Goal: Check status: Check status

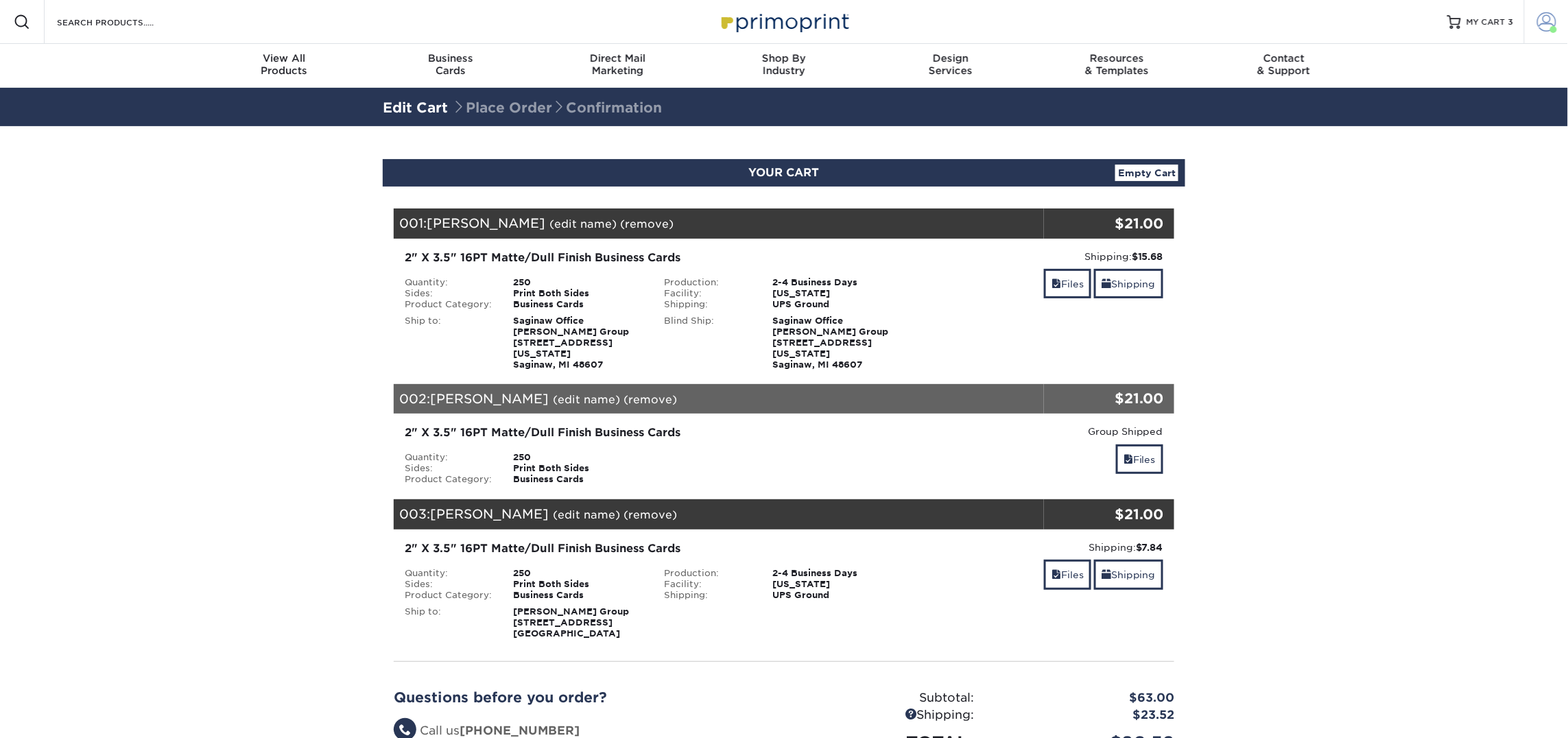
click at [1553, 24] on span at bounding box center [1546, 21] width 19 height 19
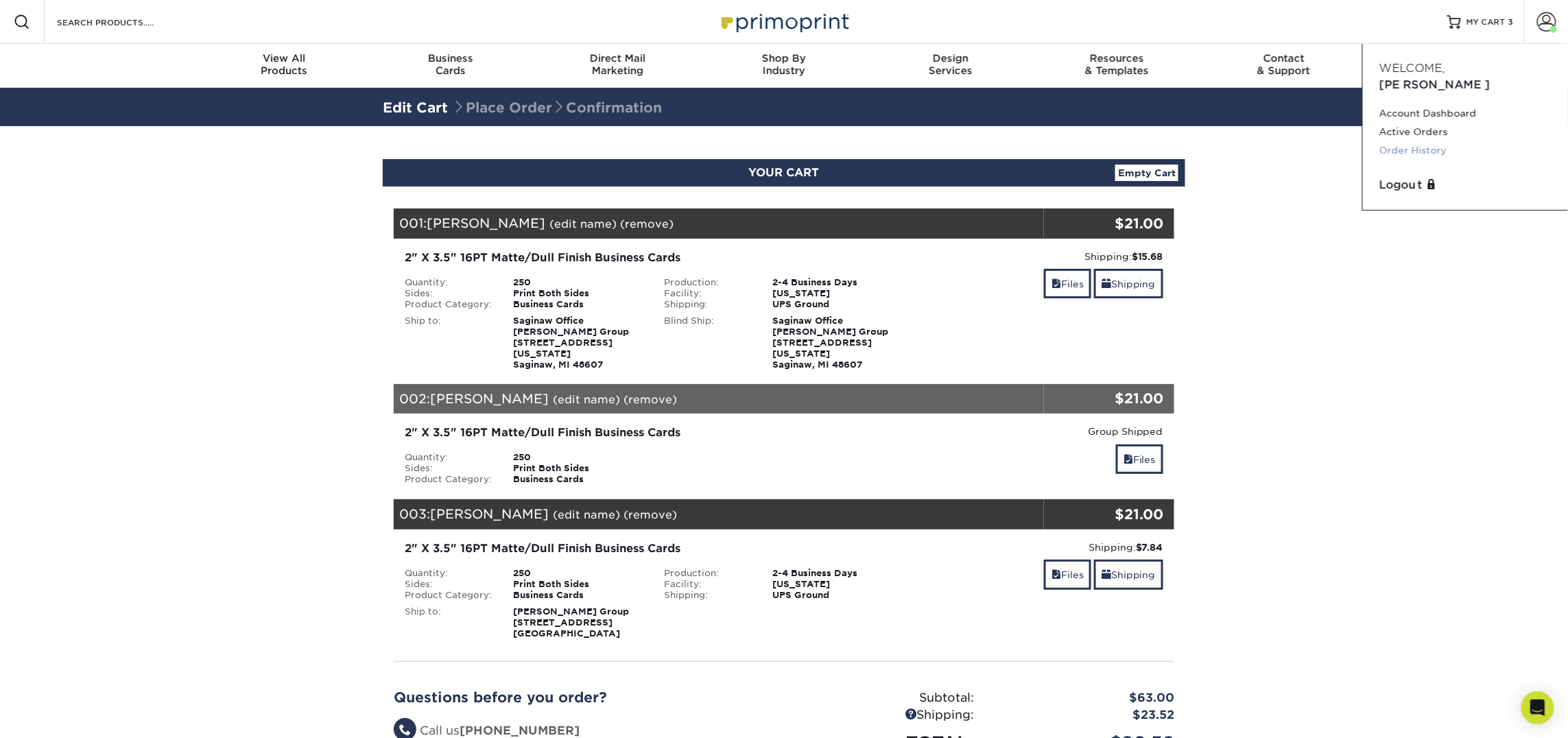
click at [1427, 141] on link "Order History" at bounding box center [1465, 150] width 172 height 19
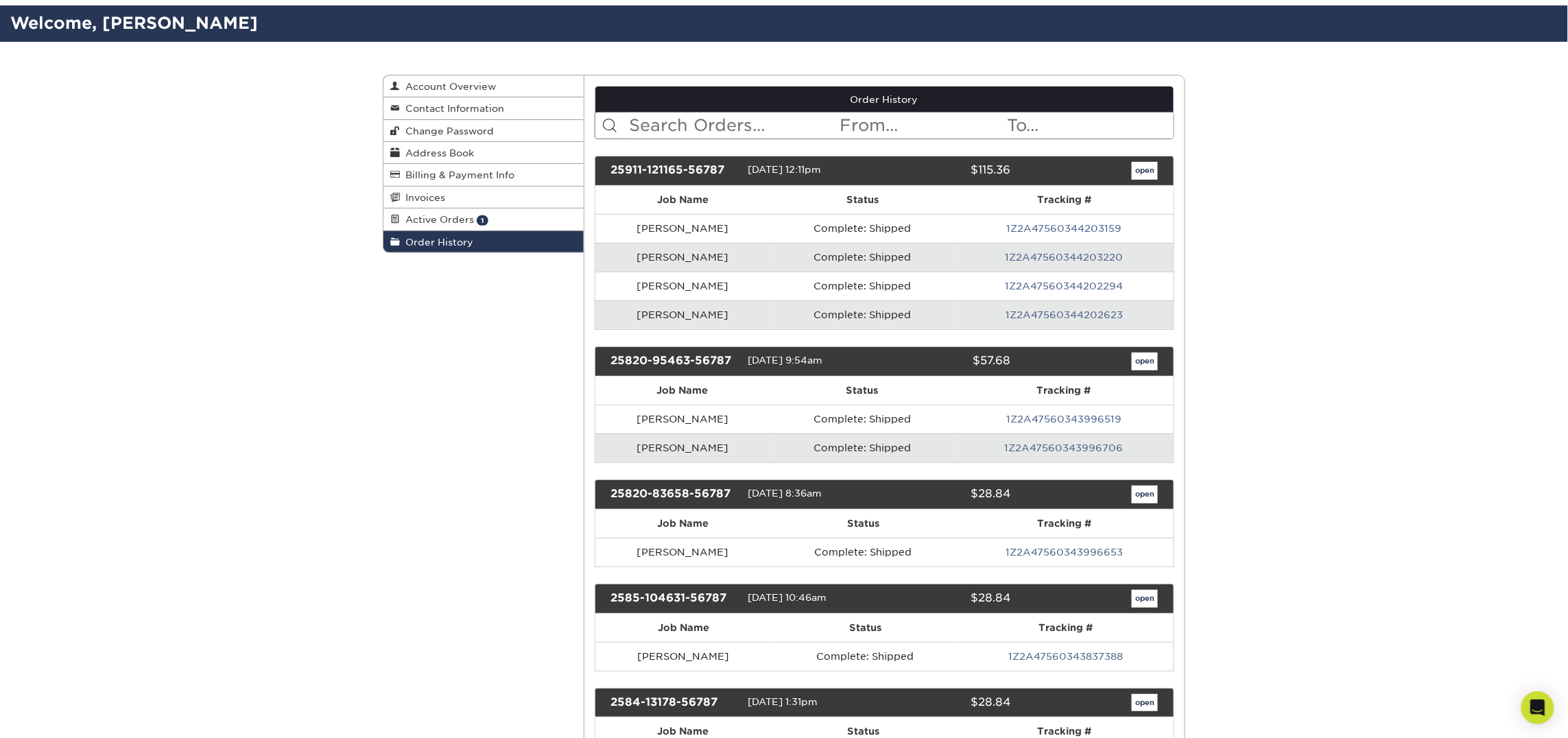
scroll to position [80, 0]
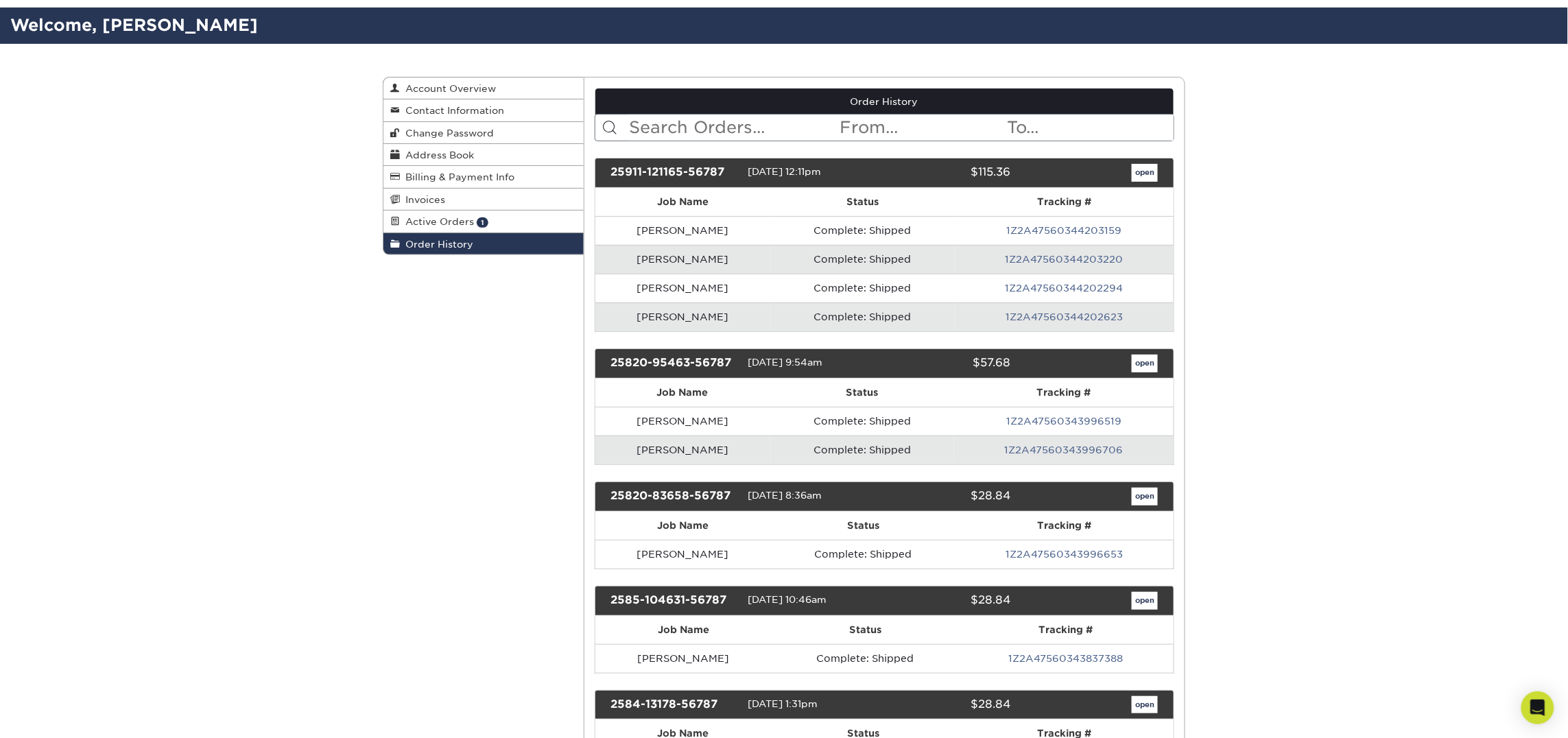
click at [1072, 230] on link "1Z2A47560344203159" at bounding box center [1065, 230] width 115 height 11
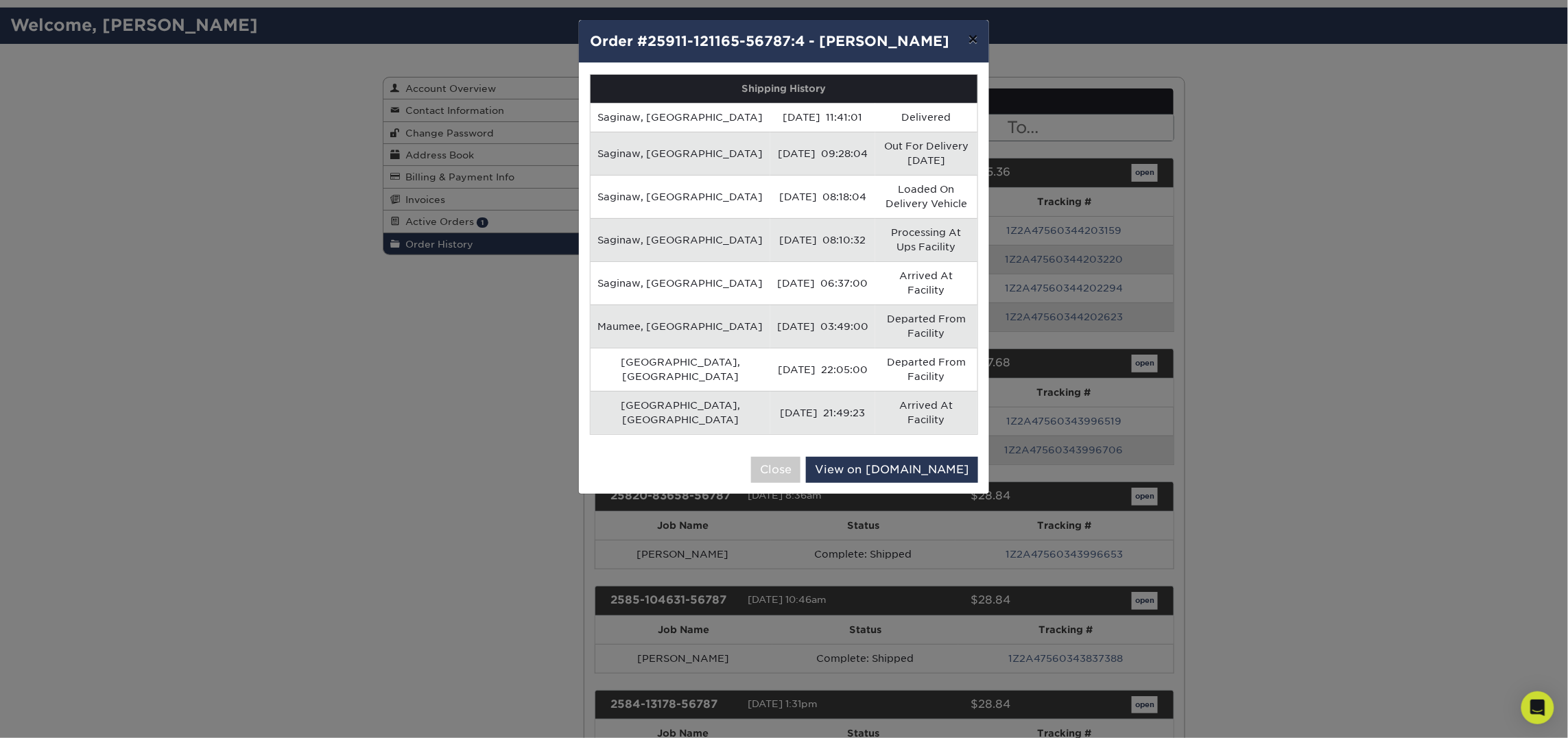
click at [980, 41] on button "×" at bounding box center [973, 38] width 32 height 38
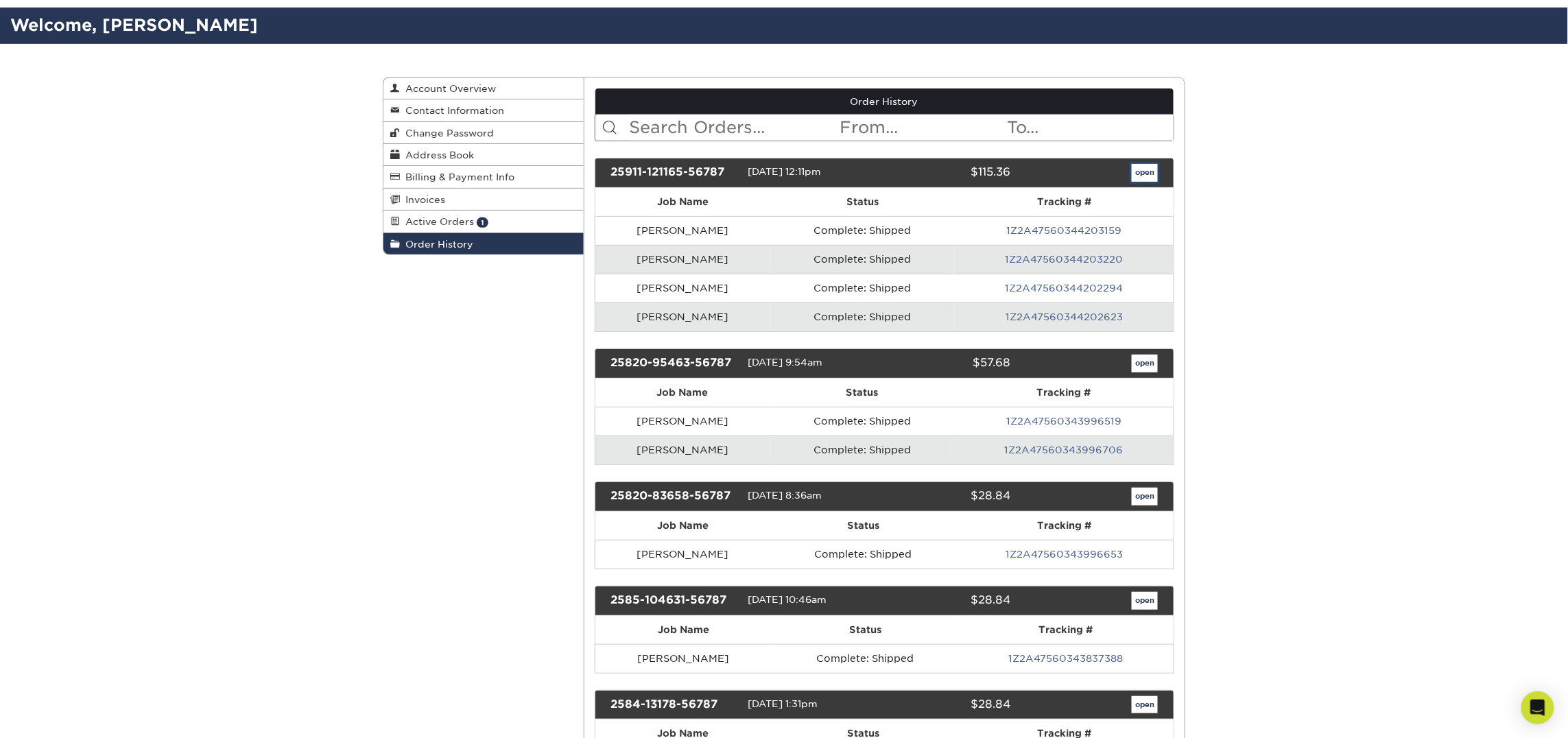
click at [1136, 174] on link "open" at bounding box center [1145, 173] width 26 height 18
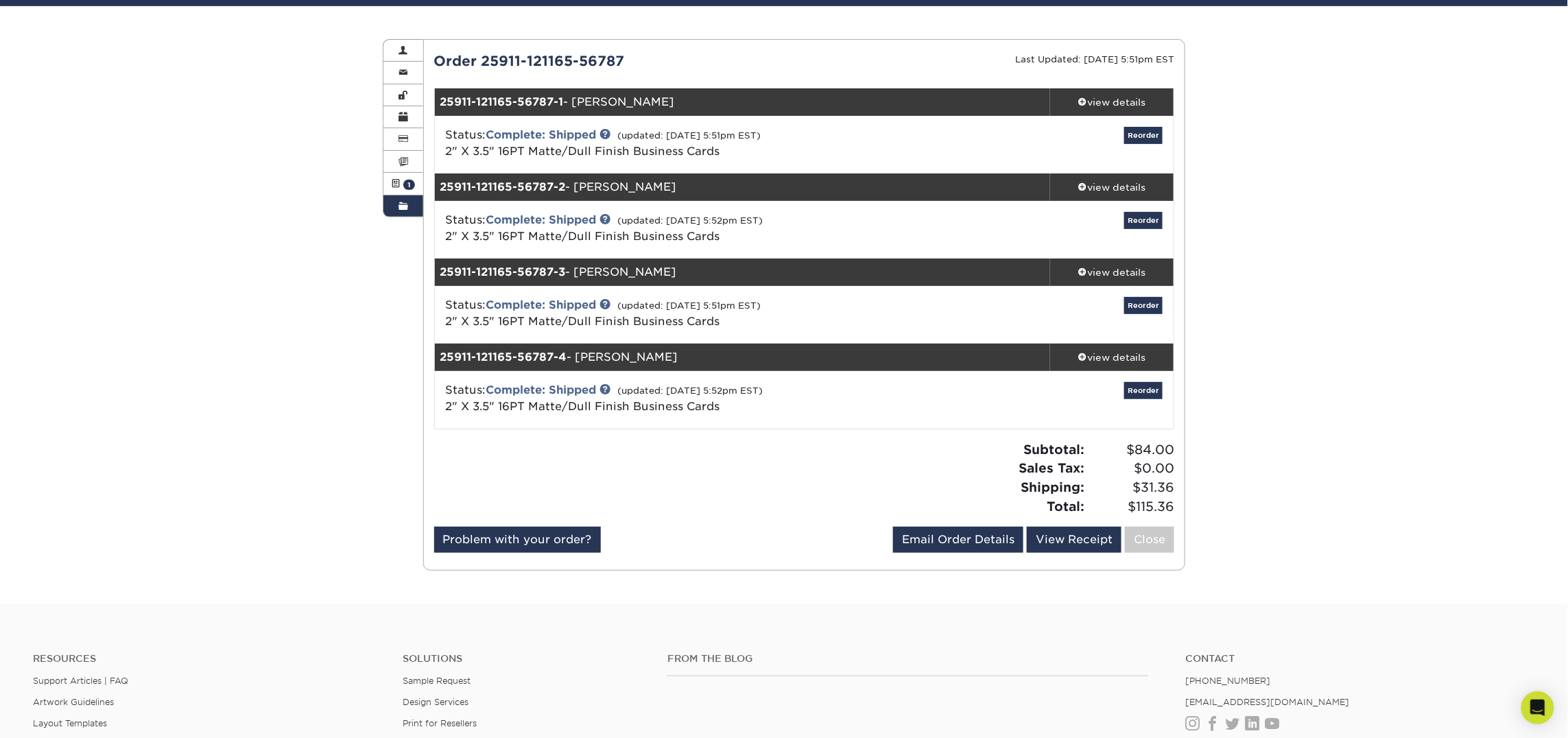
scroll to position [121, 0]
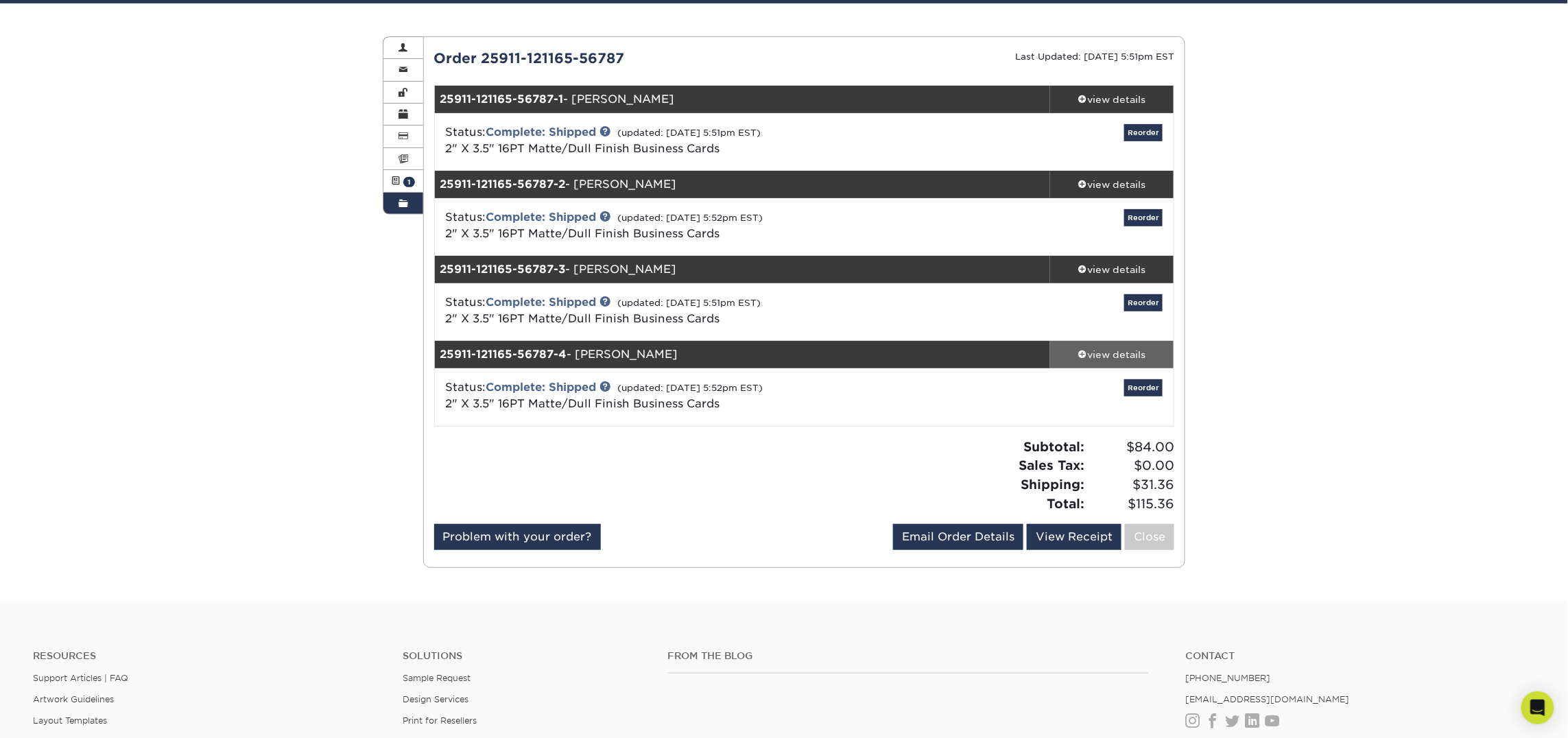
click at [1110, 357] on div "view details" at bounding box center [1112, 355] width 124 height 14
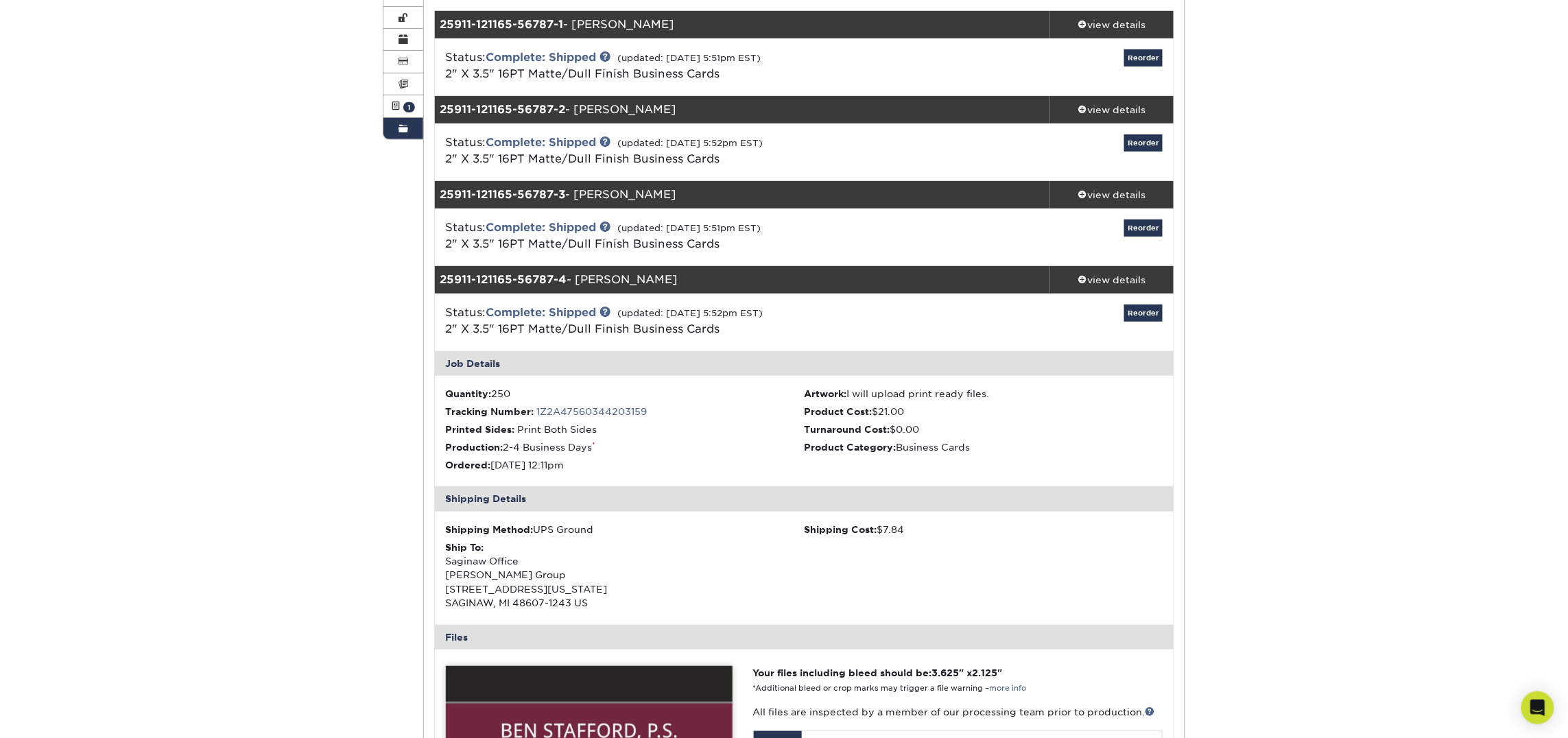
scroll to position [193, 0]
